Goal: Information Seeking & Learning: Find specific fact

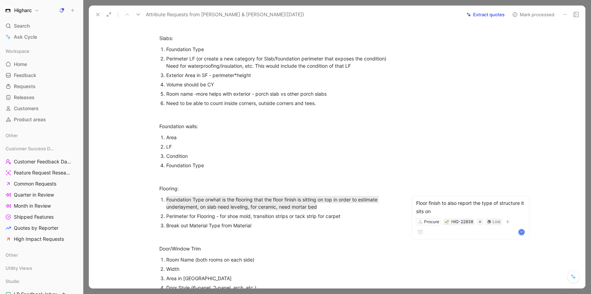
scroll to position [875, 0]
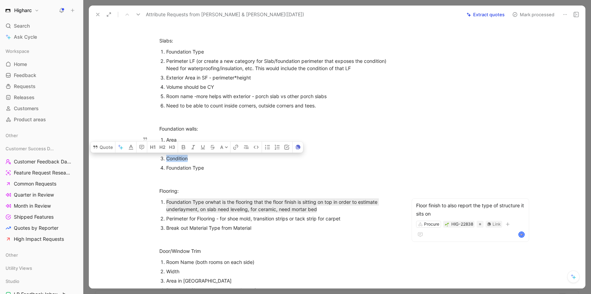
drag, startPoint x: 189, startPoint y: 158, endPoint x: 166, endPoint y: 157, distance: 23.9
click at [166, 157] on li "Condition" at bounding box center [282, 158] width 232 height 9
click at [229, 171] on div "Foundation Type" at bounding box center [282, 167] width 232 height 7
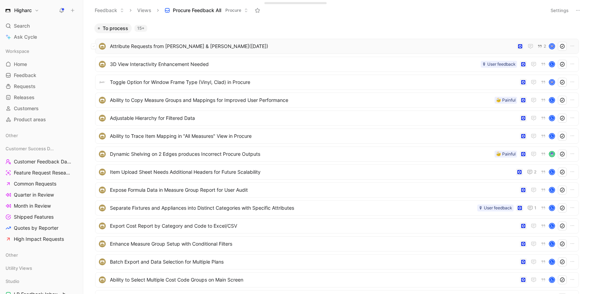
click at [234, 50] on span "Attribute Requests from [PERSON_NAME] & [PERSON_NAME]([DATE])" at bounding box center [312, 46] width 404 height 8
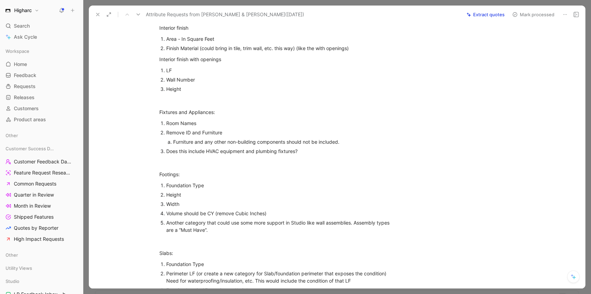
scroll to position [792, 0]
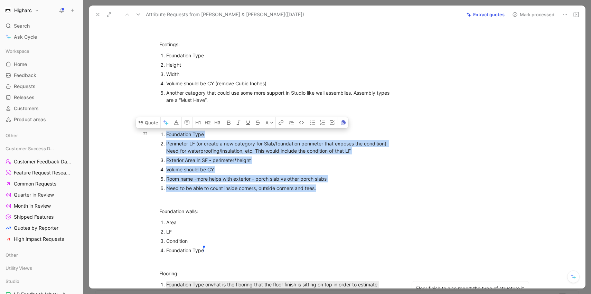
drag, startPoint x: 338, startPoint y: 188, endPoint x: 167, endPoint y: 135, distance: 179.4
click at [167, 135] on ol "Foundation Type Perimeter LF (or create a new category for Slab/foundation peri…" at bounding box center [278, 161] width 265 height 63
copy ol "Foundation Type Perimeter LF (or create a new category for Slab/foundation peri…"
